Goal: Check status

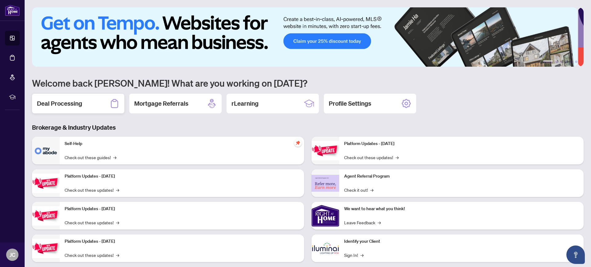
click at [64, 94] on div "Deal Processing" at bounding box center [78, 104] width 92 height 20
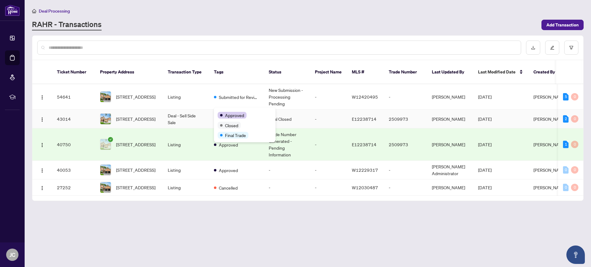
click at [229, 114] on span "Approved" at bounding box center [234, 115] width 19 height 7
click at [172, 91] on td "Listing" at bounding box center [186, 97] width 46 height 26
